Goal: Task Accomplishment & Management: Use online tool/utility

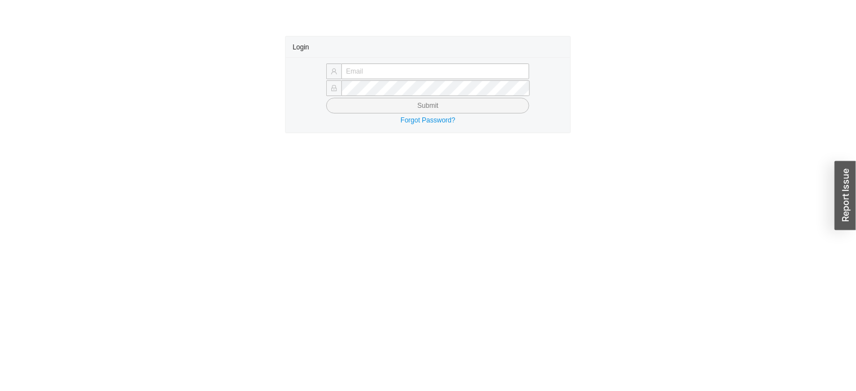
type input "[EMAIL_ADDRESS][PERSON_NAME][DOMAIN_NAME]"
click at [465, 110] on button "Submit" at bounding box center [427, 106] width 203 height 16
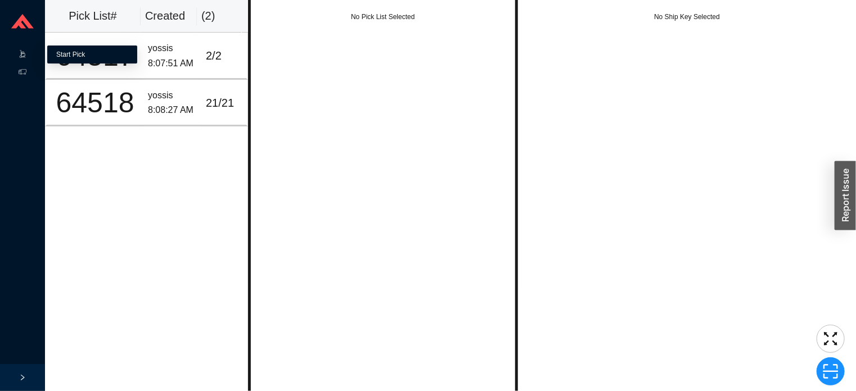
click at [85, 58] on link "Start Pick" at bounding box center [70, 55] width 29 height 8
